Goal: Task Accomplishment & Management: Use online tool/utility

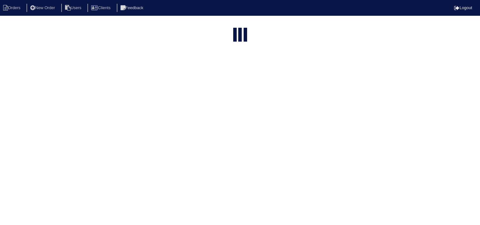
select select "15"
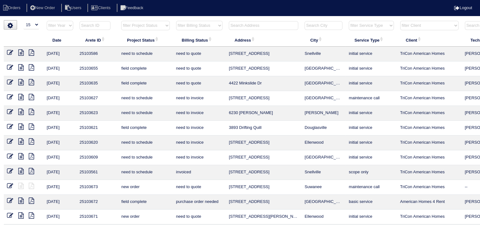
click at [243, 28] on input "text" at bounding box center [263, 25] width 69 height 9
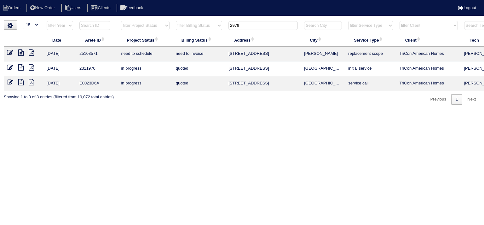
type input "2979"
click at [22, 53] on icon at bounding box center [20, 53] width 5 height 6
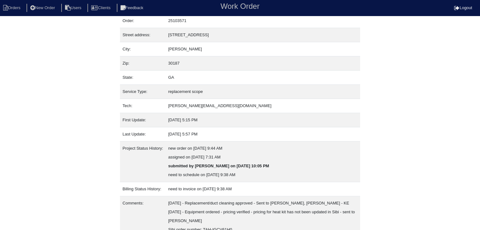
scroll to position [66, 0]
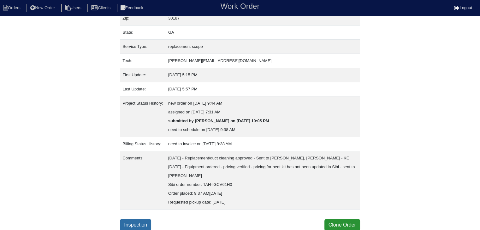
click at [144, 220] on link "Inspection" at bounding box center [135, 225] width 31 height 12
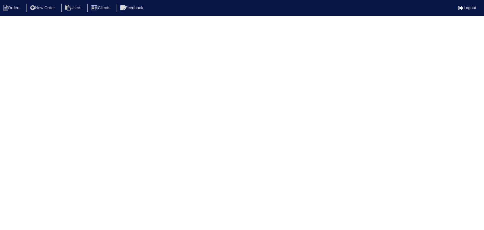
select select "3"
select select "[PERSON_NAME] [PERSON_NAME]"
select select "1"
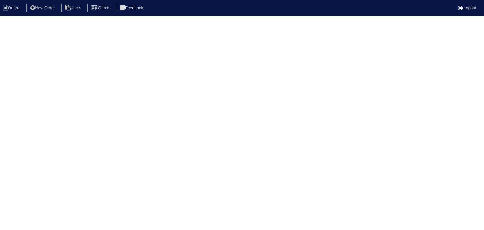
select select "0"
select select "2"
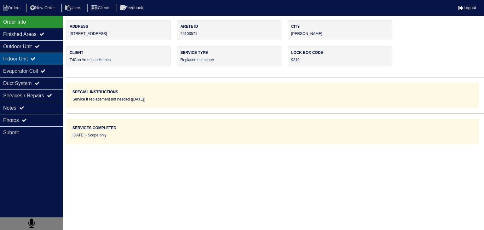
click at [17, 61] on div "Indoor Unit" at bounding box center [31, 59] width 63 height 12
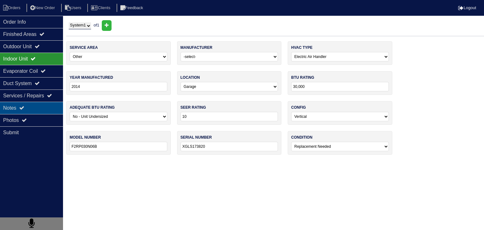
click at [40, 110] on div "Notes" at bounding box center [31, 108] width 63 height 12
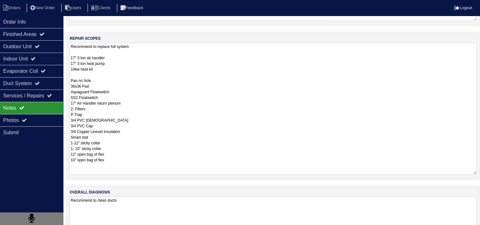
scroll to position [108, 0]
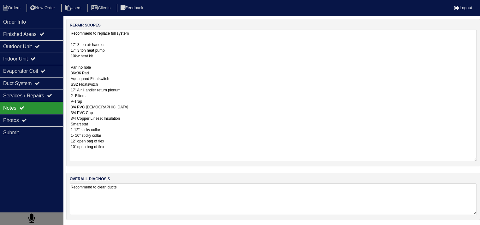
drag, startPoint x: 71, startPoint y: 153, endPoint x: 119, endPoint y: 225, distance: 86.2
click at [117, 226] on html "Orders New Order Users Clients Feedback Logout Orders New Order Users Clients M…" at bounding box center [240, 59] width 480 height 335
click at [13, 9] on li "Orders" at bounding box center [13, 8] width 26 height 9
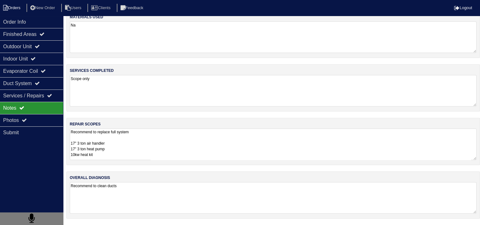
scroll to position [8, 0]
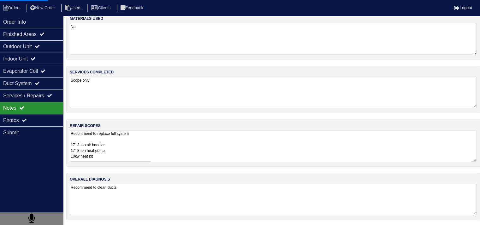
select select "15"
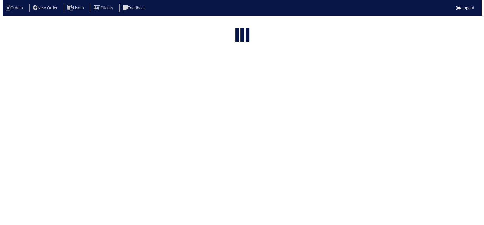
scroll to position [0, 0]
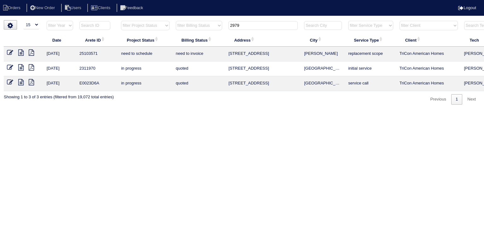
click at [247, 24] on input "2979" at bounding box center [263, 25] width 69 height 9
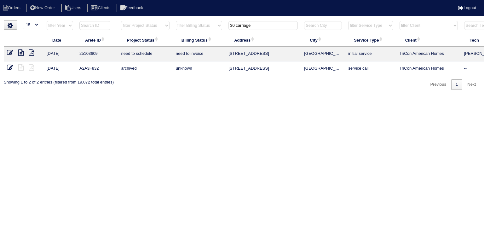
type input "30 carriage"
click at [20, 55] on icon at bounding box center [20, 53] width 5 height 6
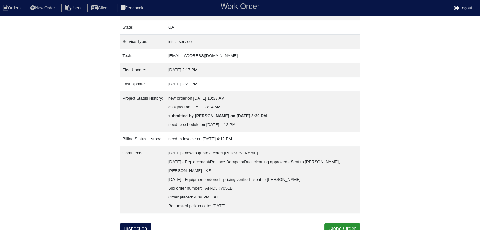
scroll to position [74, 0]
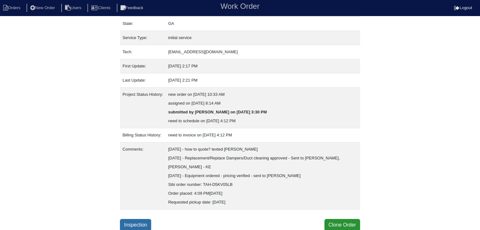
click at [141, 224] on link "Inspection" at bounding box center [135, 225] width 31 height 12
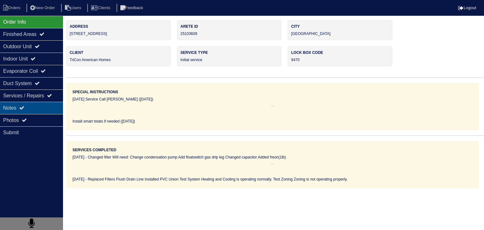
click at [33, 109] on div "Notes" at bounding box center [31, 108] width 63 height 12
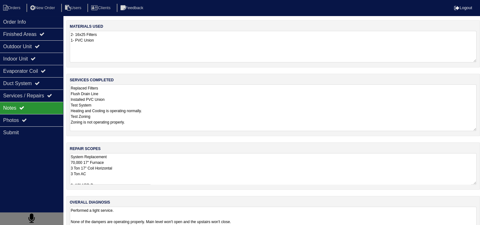
click at [141, 91] on textarea "Replaced Filters Flush Drain Line Installed PVC Union Test System Heating and C…" at bounding box center [273, 108] width 407 height 47
click at [132, 175] on textarea "System Replacement 70,000 17" Furnace 3 Ton 17" Coil Horizontal 3 Ton AC 2- 12"…" at bounding box center [273, 169] width 407 height 32
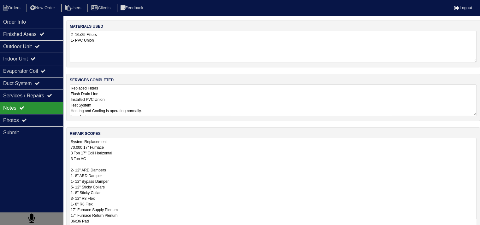
scroll to position [0, 0]
drag, startPoint x: 161, startPoint y: 167, endPoint x: 161, endPoint y: 170, distance: 3.5
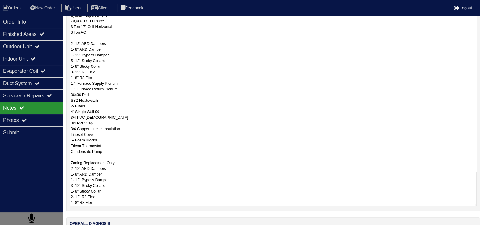
scroll to position [0, 0]
click at [193, 111] on textarea "System Replacement 70,000 17" Furnace 3 Ton 17" Coil Horizontal 3 Ton AC 2- 12"…" at bounding box center [273, 109] width 407 height 194
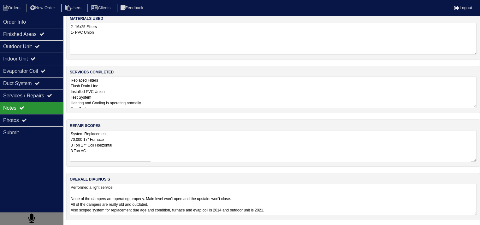
scroll to position [63, 0]
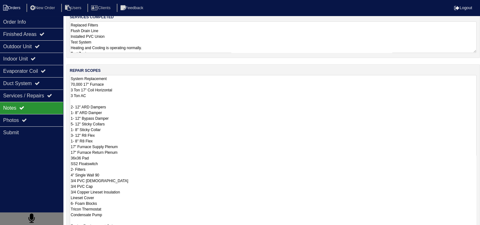
click at [21, 6] on li "Orders" at bounding box center [13, 8] width 26 height 9
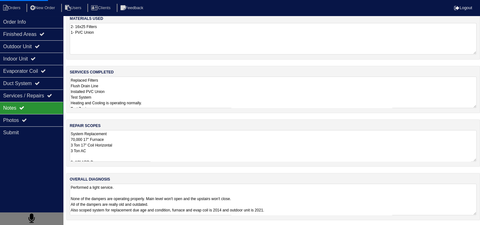
select select "15"
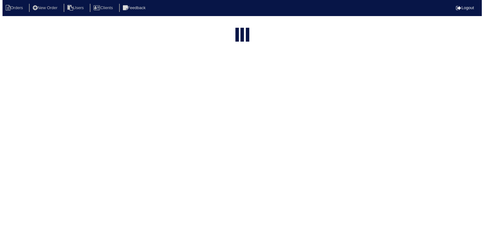
scroll to position [0, 0]
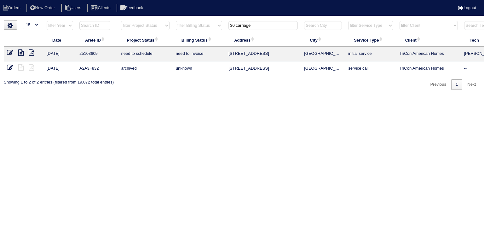
drag, startPoint x: 262, startPoint y: 25, endPoint x: 180, endPoint y: 23, distance: 82.7
click at [180, 23] on tr "filter Year -- Any Year -- 2025 2024 2023 2022 2021 2020 2019 filter Project St…" at bounding box center [277, 27] width 547 height 13
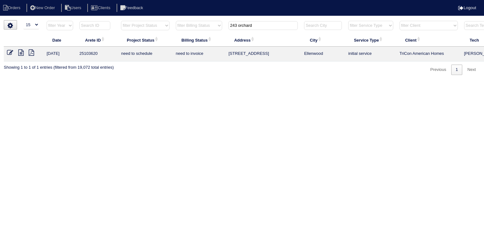
type input "243 orchard"
click at [22, 51] on icon at bounding box center [20, 53] width 5 height 6
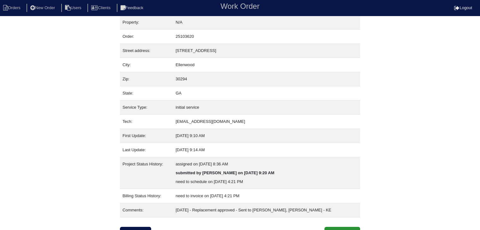
scroll to position [13, 0]
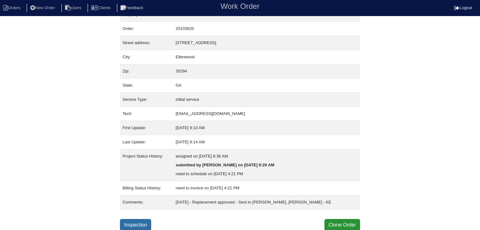
click at [142, 222] on link "Inspection" at bounding box center [135, 225] width 31 height 12
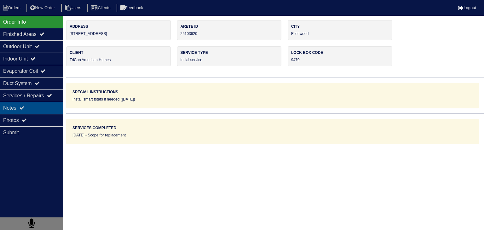
click at [35, 108] on div "Notes" at bounding box center [31, 108] width 63 height 12
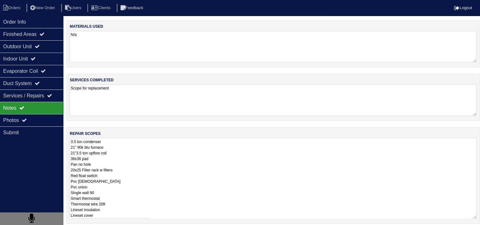
scroll to position [57, 0]
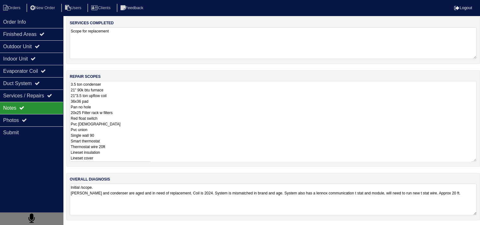
drag, startPoint x: 71, startPoint y: 141, endPoint x: 129, endPoint y: 225, distance: 102.4
click at [127, 227] on html "Orders New Order Users Clients Feedback Logout Orders New Order Users Clients M…" at bounding box center [240, 85] width 480 height 284
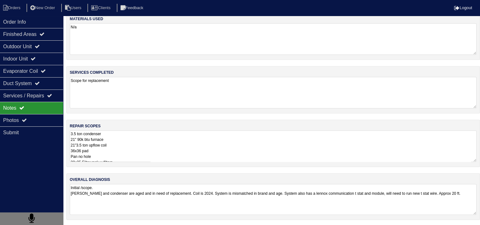
drag, startPoint x: 416, startPoint y: 193, endPoint x: 429, endPoint y: 199, distance: 13.4
click at [429, 199] on textarea "Initial /scope. Furnace and condenser are aged and in need of replacement. Coil…" at bounding box center [273, 199] width 407 height 31
click at [428, 198] on textarea "Initial /scope. Furnace and condenser are aged and in need of replacement. Coil…" at bounding box center [273, 199] width 407 height 31
click at [13, 5] on li "Orders" at bounding box center [13, 8] width 26 height 9
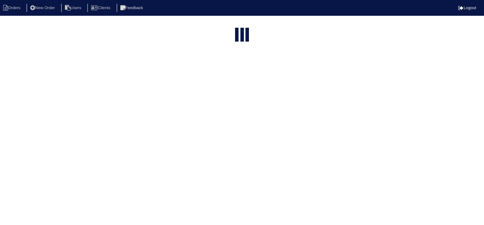
select select "15"
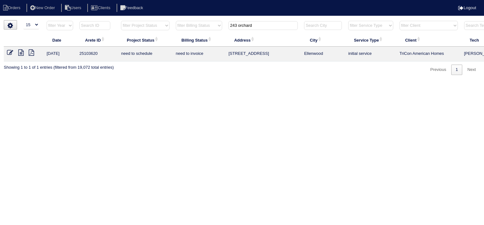
drag, startPoint x: 264, startPoint y: 28, endPoint x: 181, endPoint y: 31, distance: 82.7
click at [181, 31] on tr "filter Year -- Any Year -- 2025 2024 2023 2022 2021 2020 2019 filter Project St…" at bounding box center [277, 27] width 547 height 13
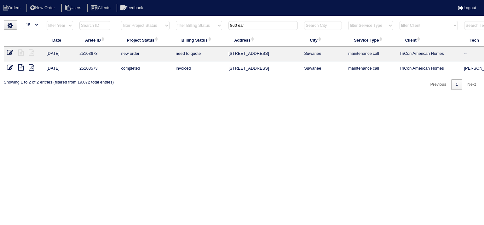
type input "860 ear"
